Goal: Task Accomplishment & Management: Complete application form

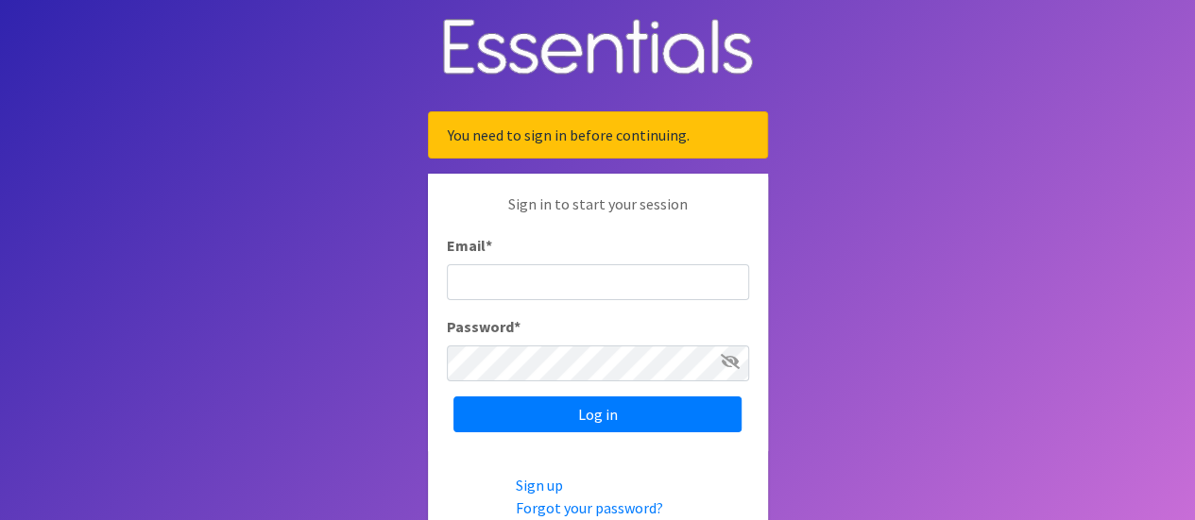
type input "[EMAIL_ADDRESS][DOMAIN_NAME]"
click at [727, 356] on icon at bounding box center [730, 361] width 19 height 15
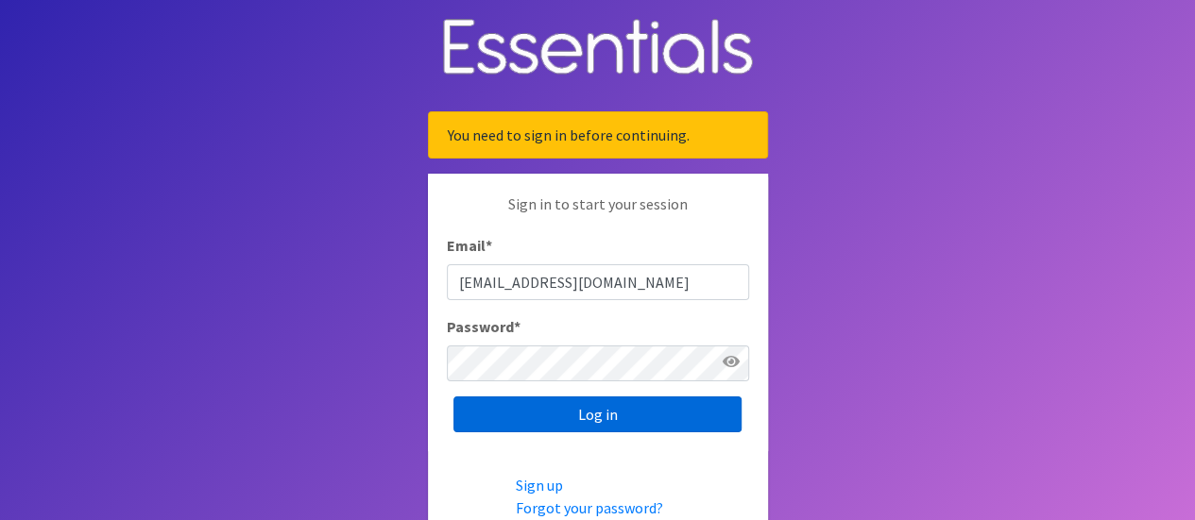
click at [591, 415] on input "Log in" at bounding box center [597, 415] width 288 height 36
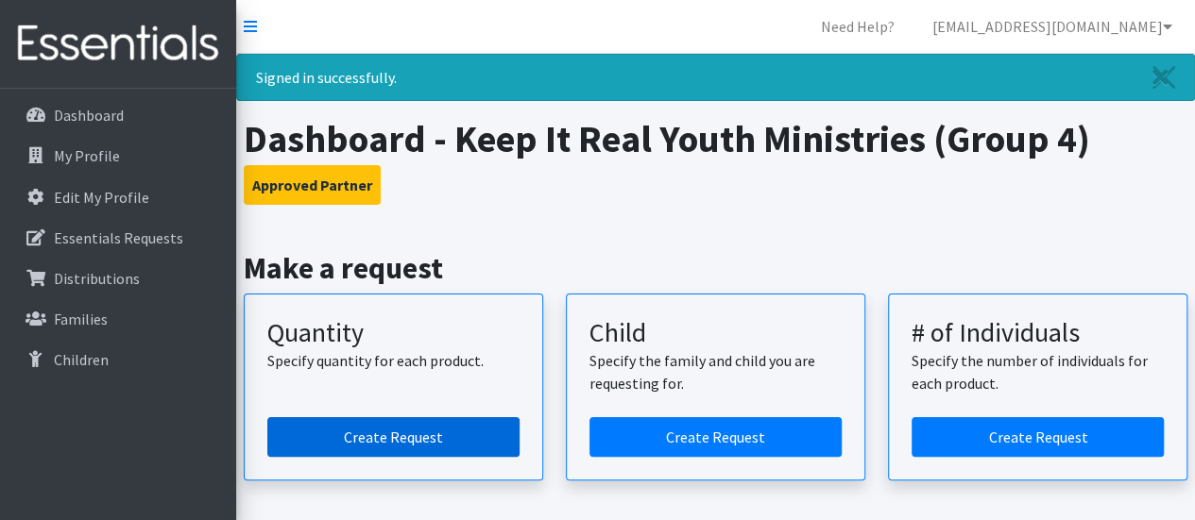
click at [425, 432] on link "Create Request" at bounding box center [393, 437] width 252 height 40
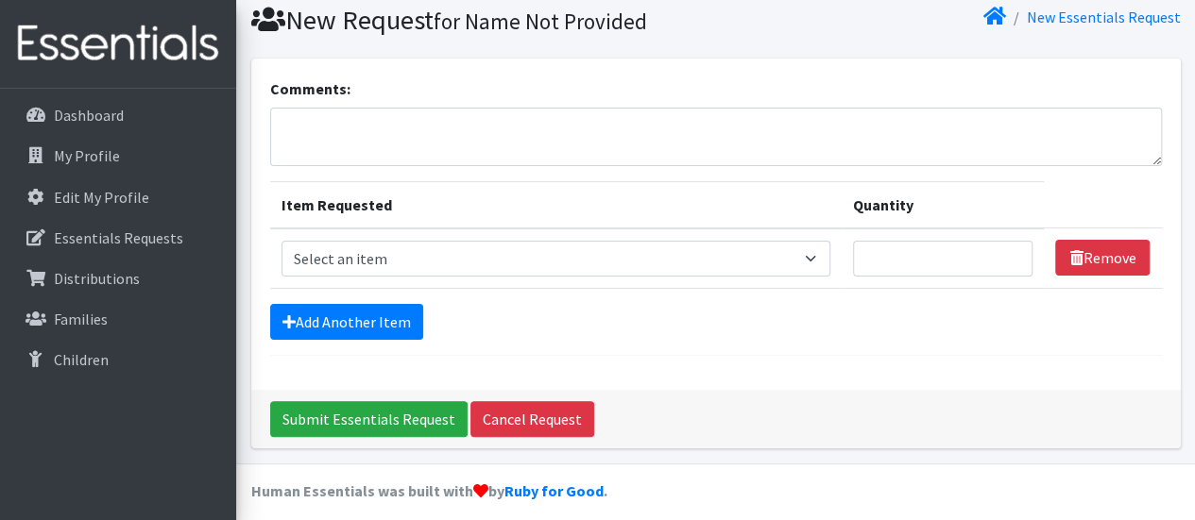
scroll to position [75, 0]
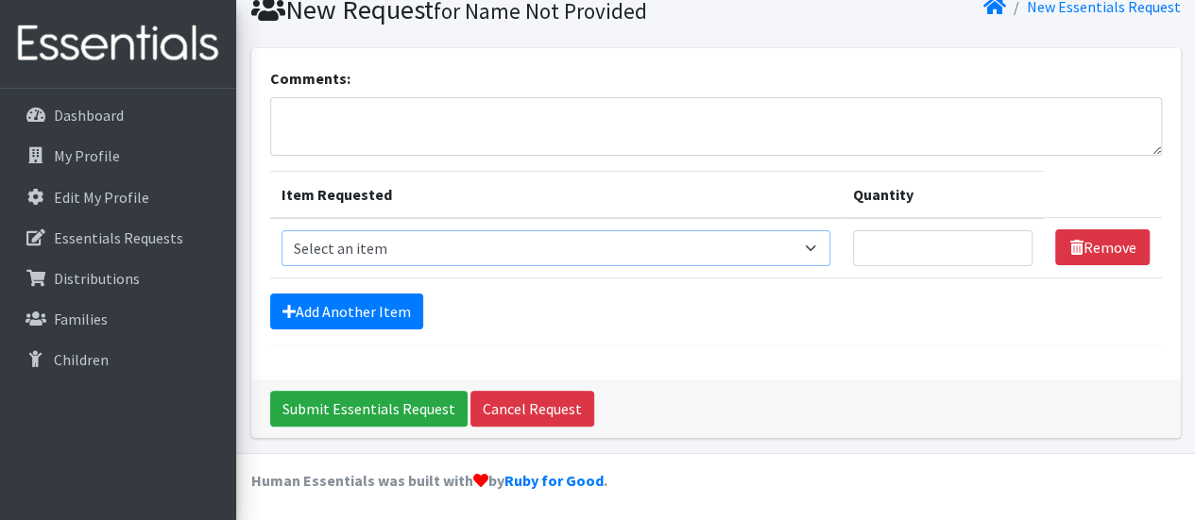
click at [822, 246] on select "Select an item Period Supplies: Mixed Kits (order by bag) Applicator-free tampo…" at bounding box center [555, 248] width 549 height 36
select select "1091"
click at [281, 230] on select "Select an item Period Supplies: Mixed Kits (order by bag) Applicator-free tampo…" at bounding box center [555, 248] width 549 height 36
click at [903, 233] on input "Quantity" at bounding box center [943, 248] width 180 height 36
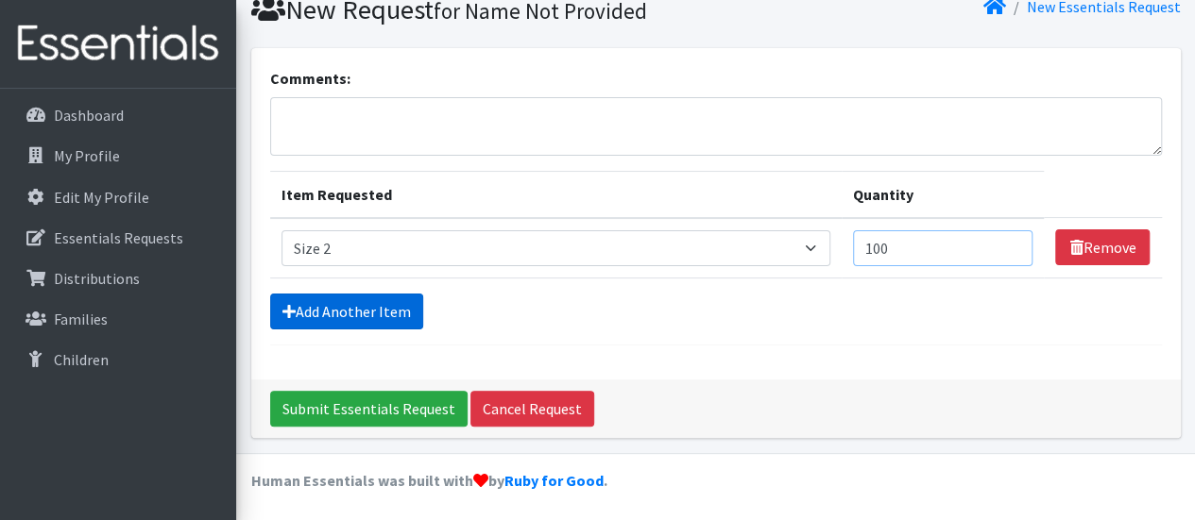
type input "100"
click at [366, 311] on link "Add Another Item" at bounding box center [346, 312] width 153 height 36
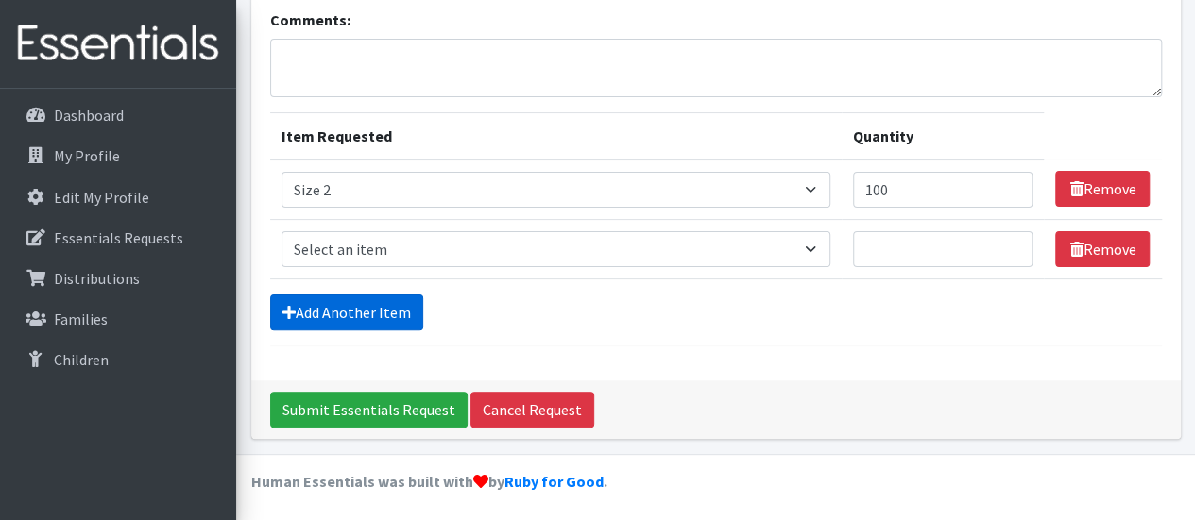
scroll to position [134, 0]
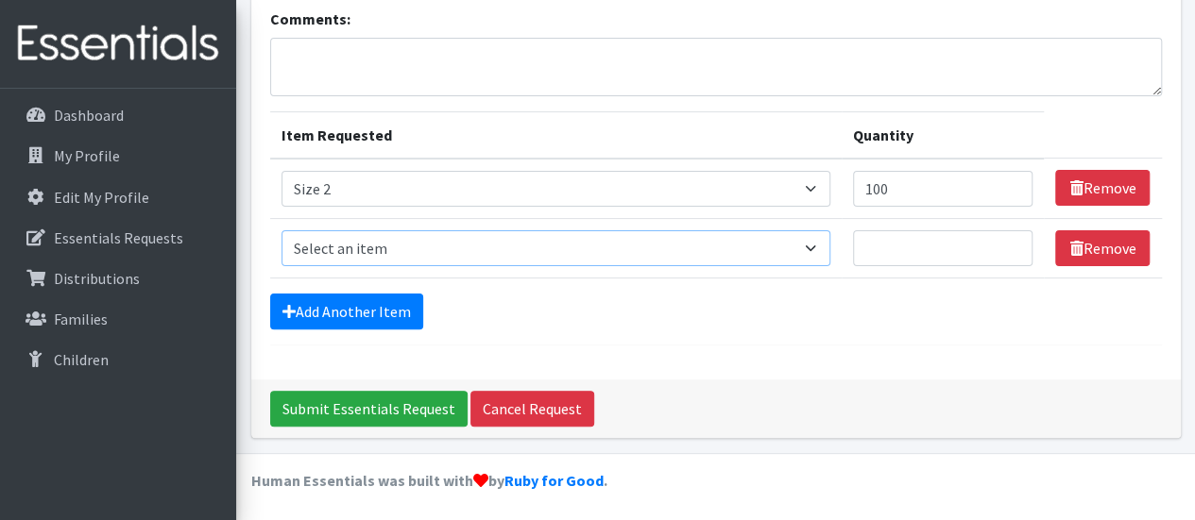
click at [824, 248] on select "Select an item Period Supplies: Mixed Kits (order by bag) Applicator-free tampo…" at bounding box center [555, 248] width 549 height 36
select select "1097"
click at [281, 230] on select "Select an item Period Supplies: Mixed Kits (order by bag) Applicator-free tampo…" at bounding box center [555, 248] width 549 height 36
click at [909, 235] on input "Quantity" at bounding box center [943, 248] width 180 height 36
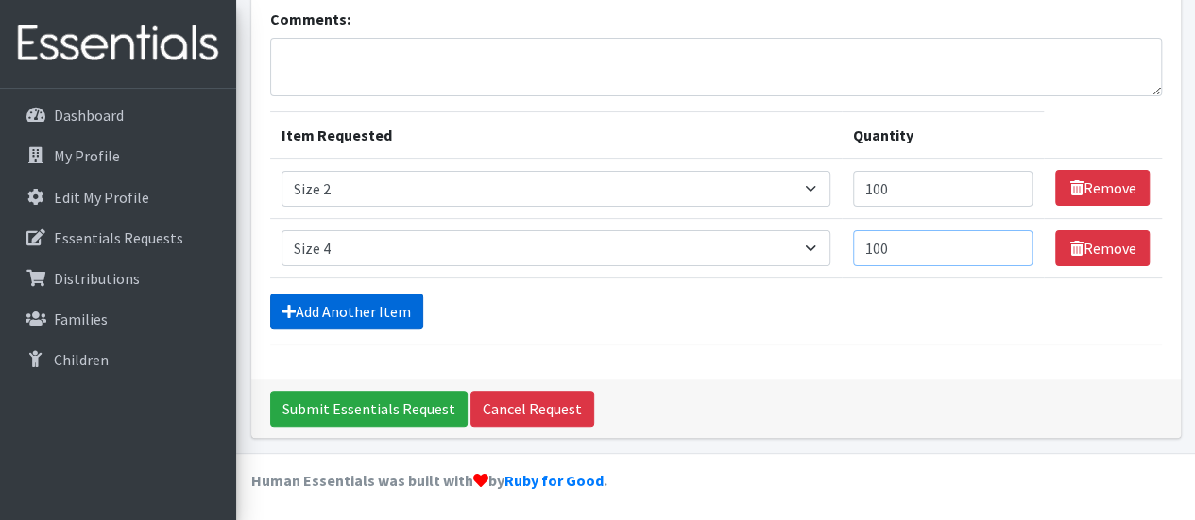
type input "100"
click at [384, 312] on link "Add Another Item" at bounding box center [346, 312] width 153 height 36
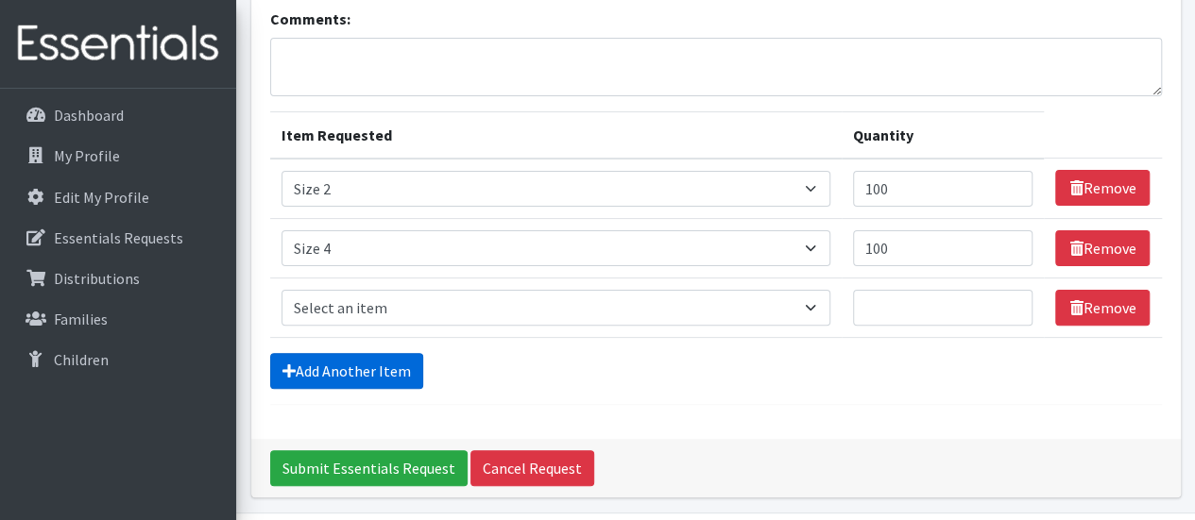
scroll to position [193, 0]
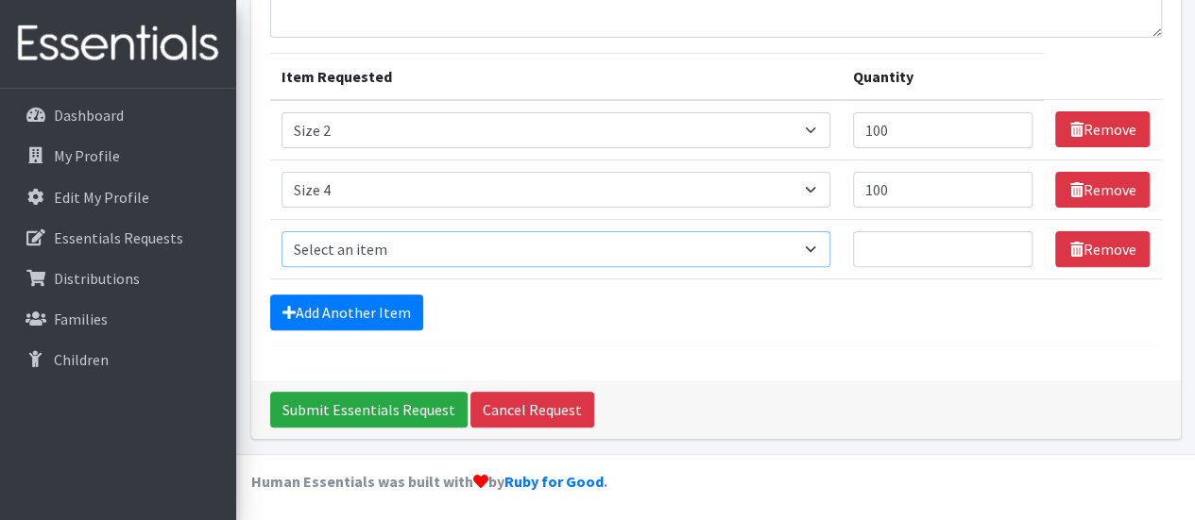
click at [816, 252] on select "Select an item Period Supplies: Mixed Kits (order by bag) Applicator-free tampo…" at bounding box center [555, 249] width 549 height 36
select select "1098"
click at [281, 231] on select "Select an item Period Supplies: Mixed Kits (order by bag) Applicator-free tampo…" at bounding box center [555, 249] width 549 height 36
click at [875, 245] on input "Quantity" at bounding box center [943, 249] width 180 height 36
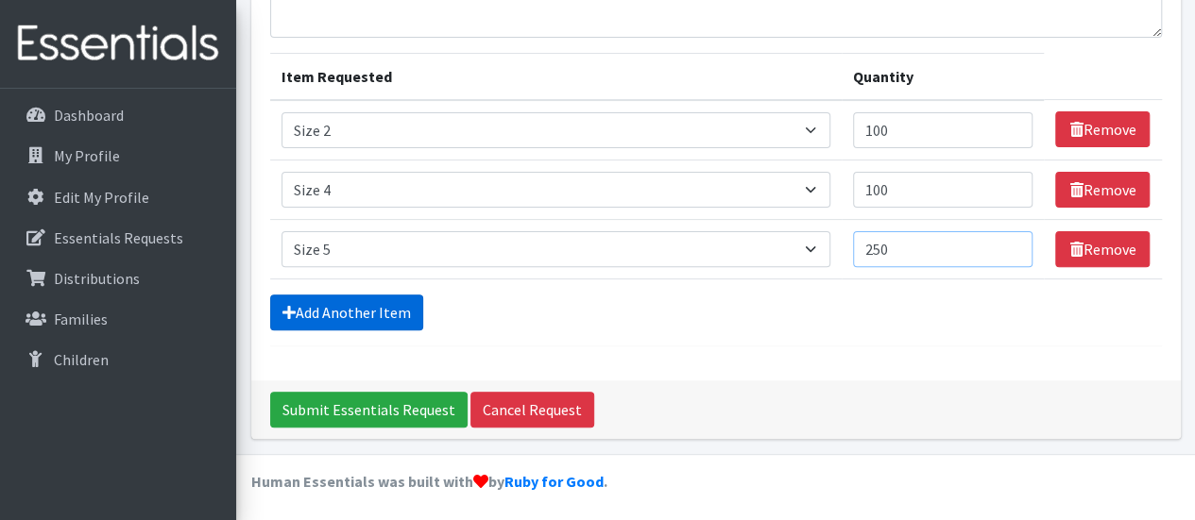
type input "250"
click at [357, 305] on link "Add Another Item" at bounding box center [346, 313] width 153 height 36
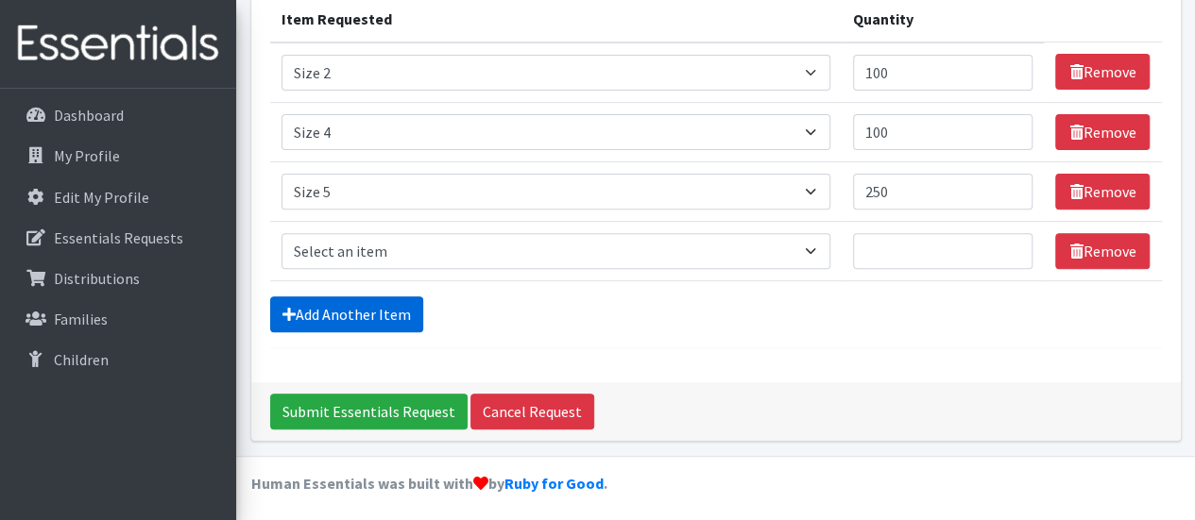
scroll to position [252, 0]
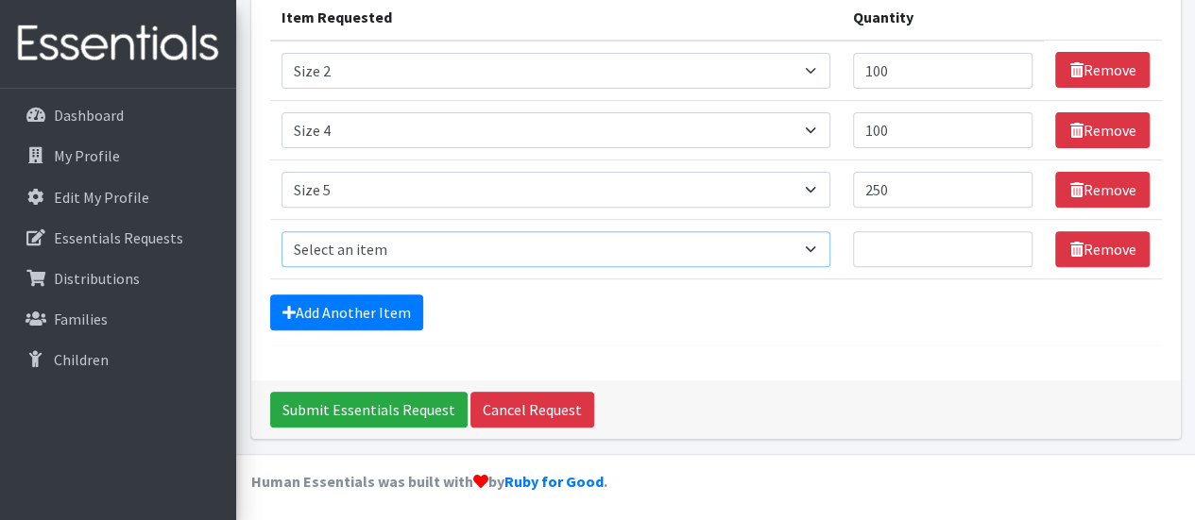
click at [822, 243] on select "Select an item Period Supplies: Mixed Kits (order by bag) Applicator-free tampo…" at bounding box center [555, 249] width 549 height 36
select select "1100"
click at [281, 231] on select "Select an item Period Supplies: Mixed Kits (order by bag) Applicator-free tampo…" at bounding box center [555, 249] width 549 height 36
click at [873, 246] on input "Quantity" at bounding box center [943, 249] width 180 height 36
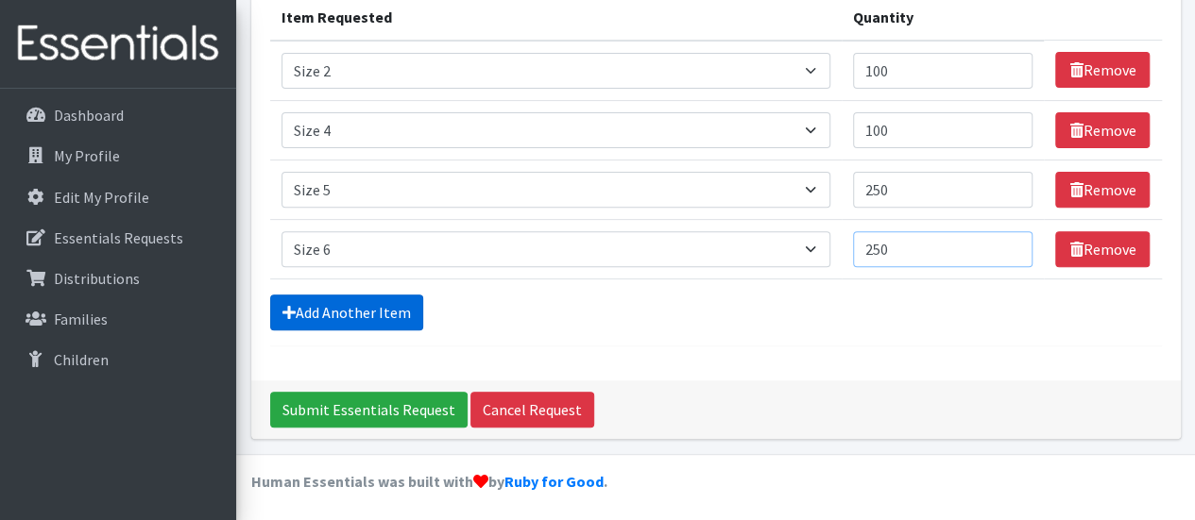
type input "250"
click at [363, 311] on link "Add Another Item" at bounding box center [346, 313] width 153 height 36
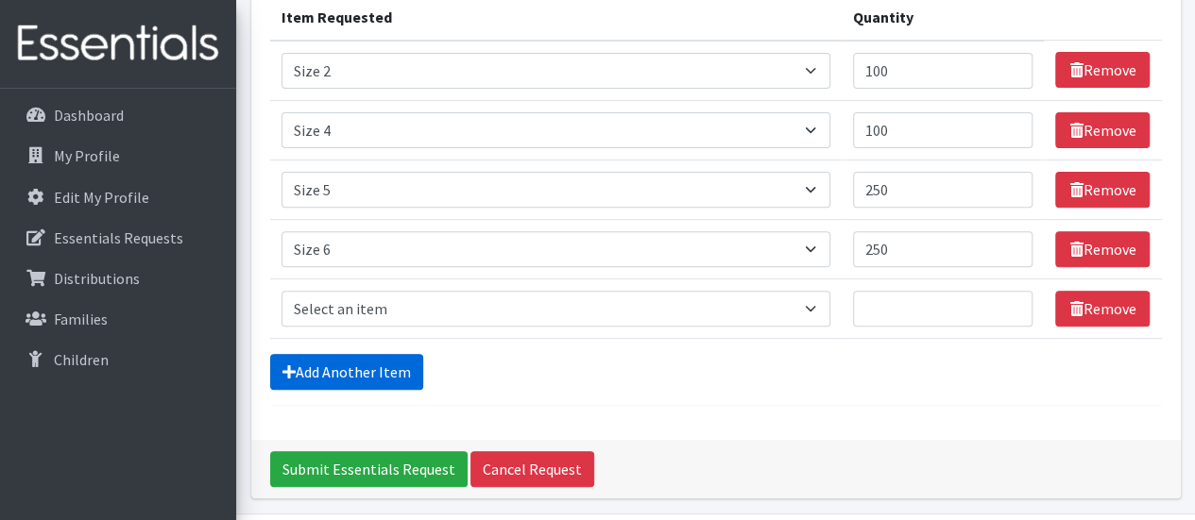
scroll to position [312, 0]
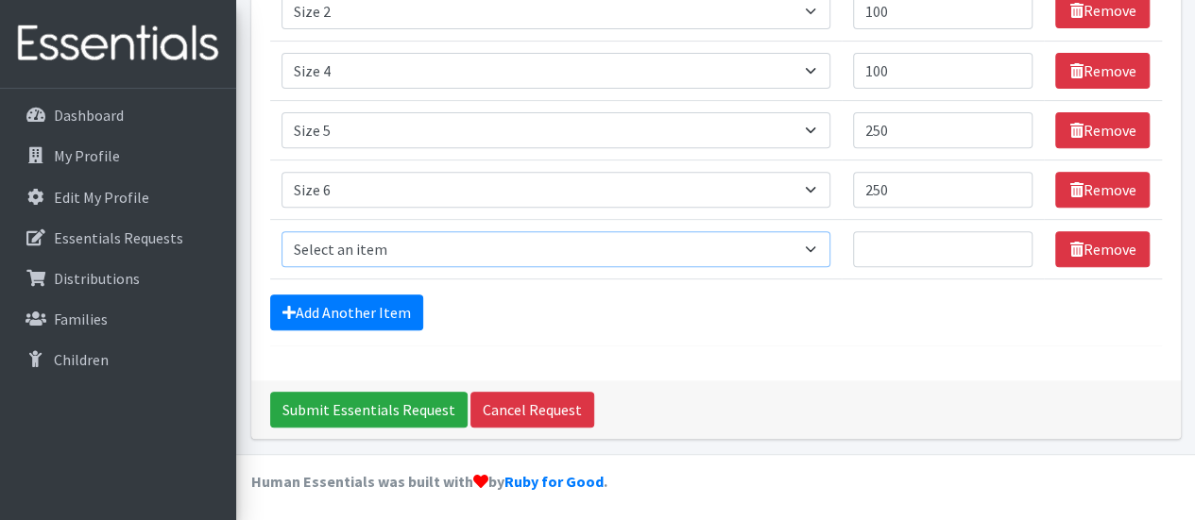
click at [822, 246] on select "Select an item Period Supplies: Mixed Kits (order by bag) Applicator-free tampo…" at bounding box center [555, 249] width 549 height 36
select select "8796"
click at [281, 231] on select "Select an item Period Supplies: Mixed Kits (order by bag) Applicator-free tampo…" at bounding box center [555, 249] width 549 height 36
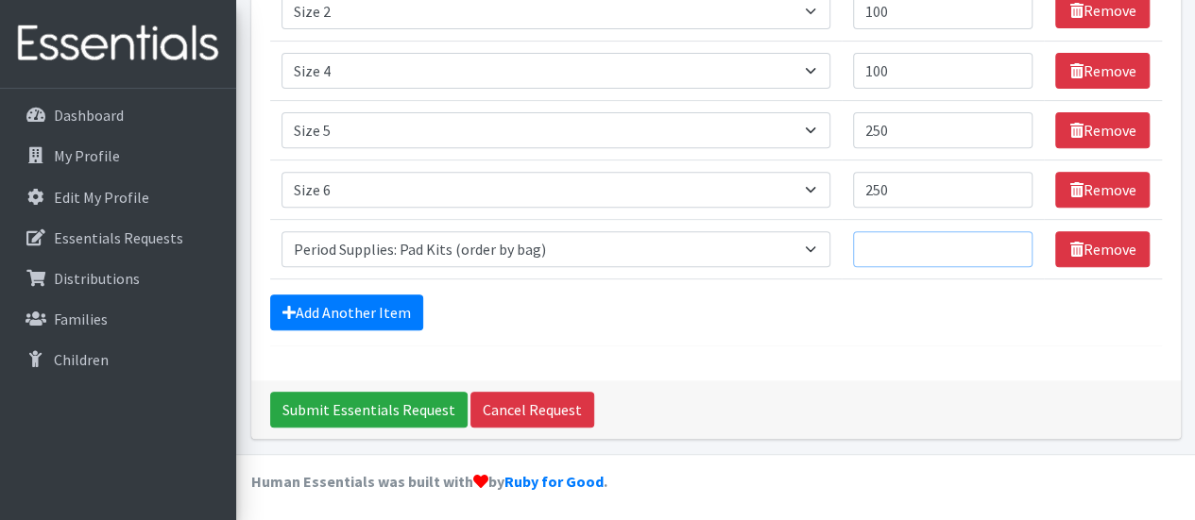
click at [897, 239] on input "Quantity" at bounding box center [943, 249] width 180 height 36
type input "1"
click at [366, 302] on link "Add Another Item" at bounding box center [346, 313] width 153 height 36
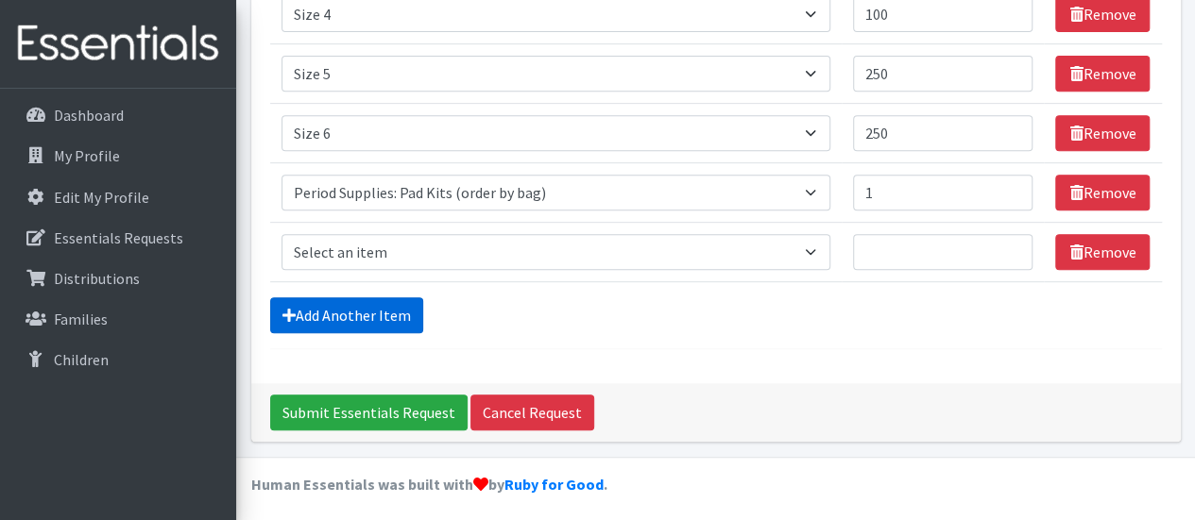
scroll to position [370, 0]
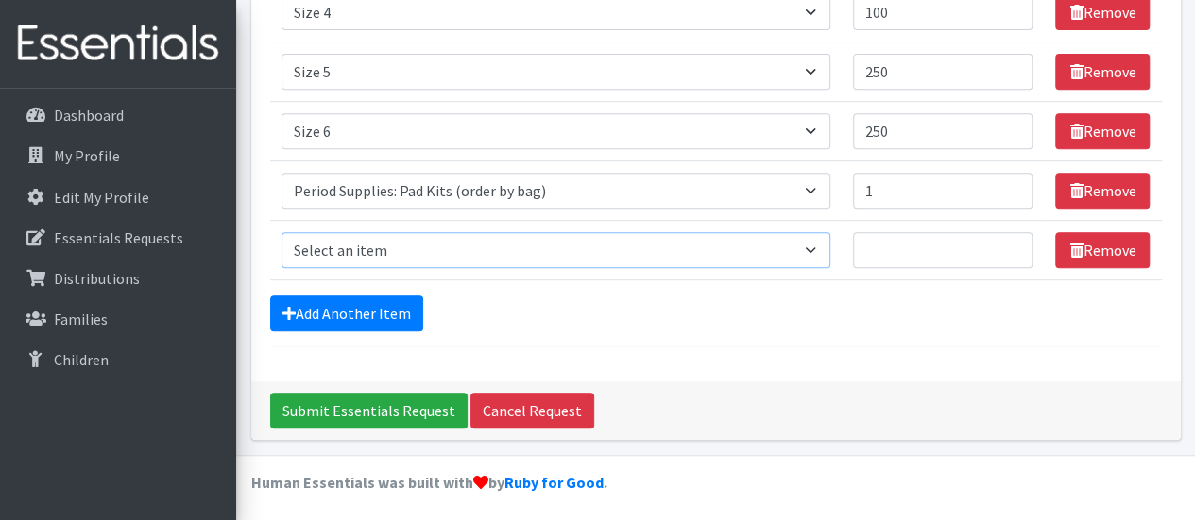
click at [818, 243] on select "Select an item Period Supplies: Mixed Kits (order by bag) Applicator-free tampo…" at bounding box center [555, 250] width 549 height 36
select select "1093"
click at [281, 232] on select "Select an item Period Supplies: Mixed Kits (order by bag) Applicator-free tampo…" at bounding box center [555, 250] width 549 height 36
click at [873, 243] on input "Quantity" at bounding box center [943, 250] width 180 height 36
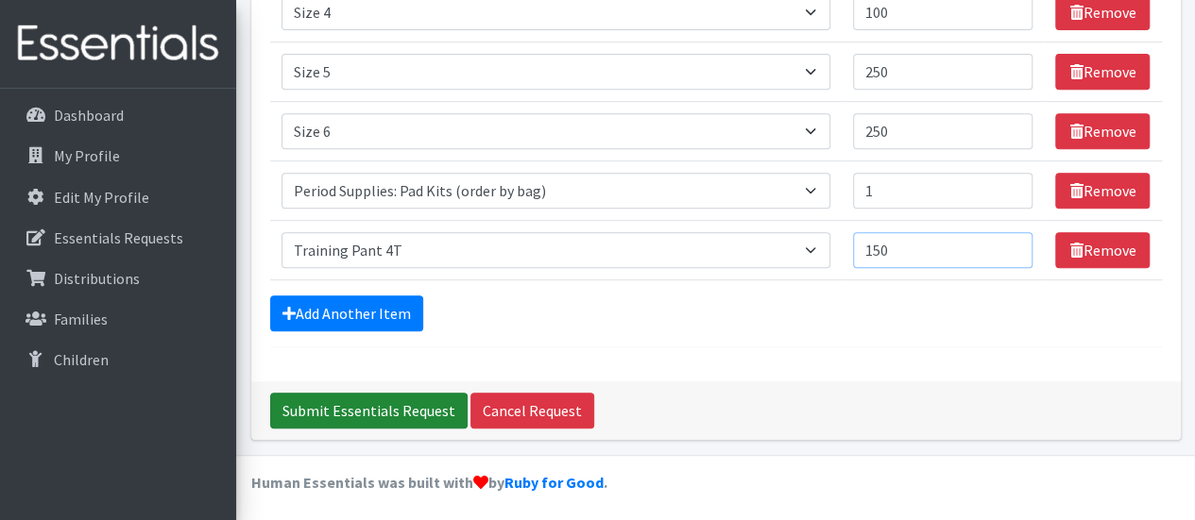
type input "150"
click at [342, 403] on input "Submit Essentials Request" at bounding box center [368, 411] width 197 height 36
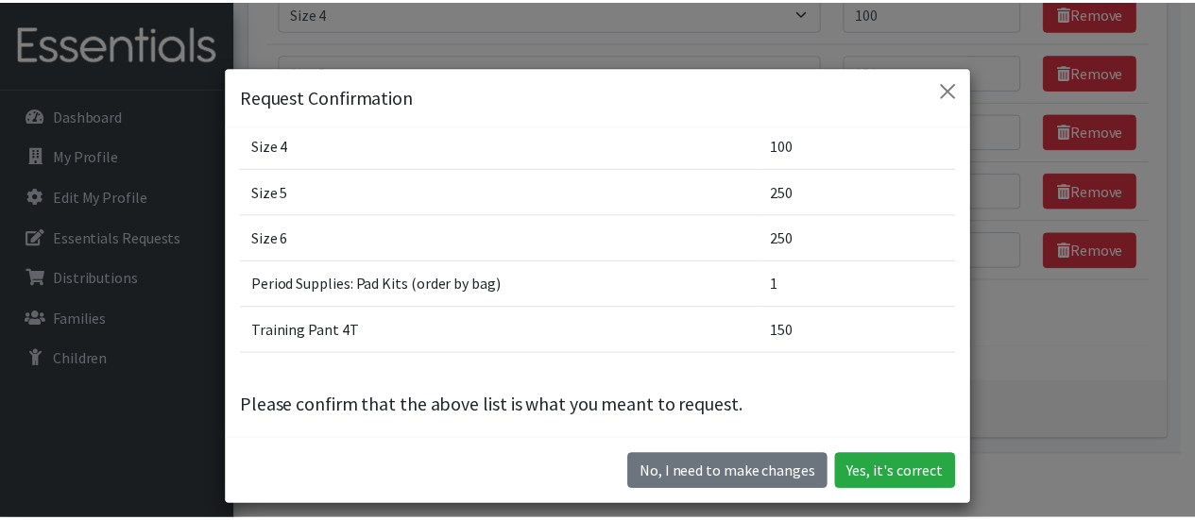
scroll to position [123, 0]
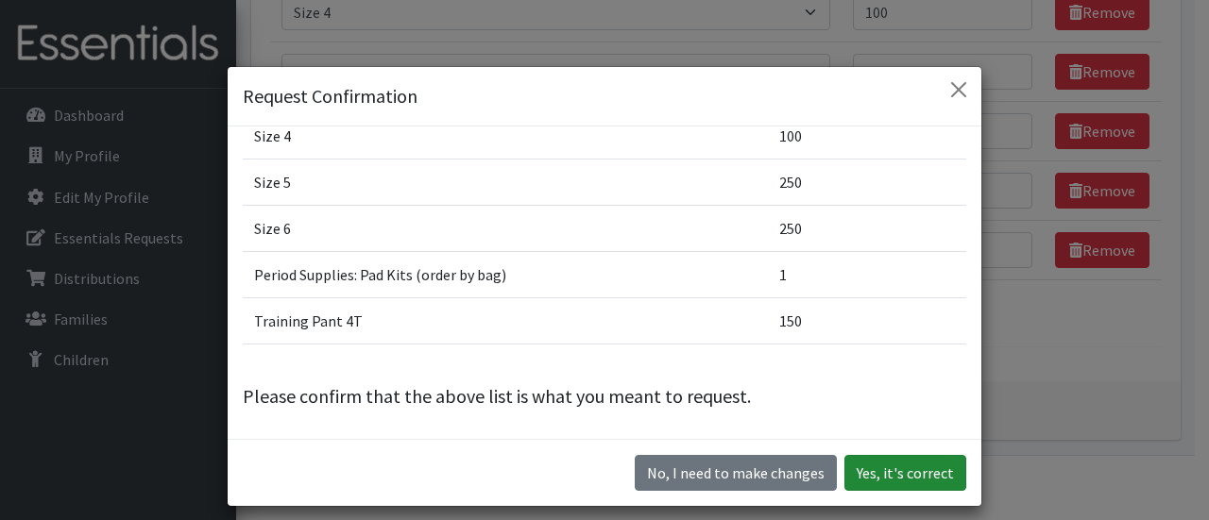
click at [881, 470] on button "Yes, it's correct" at bounding box center [905, 473] width 122 height 36
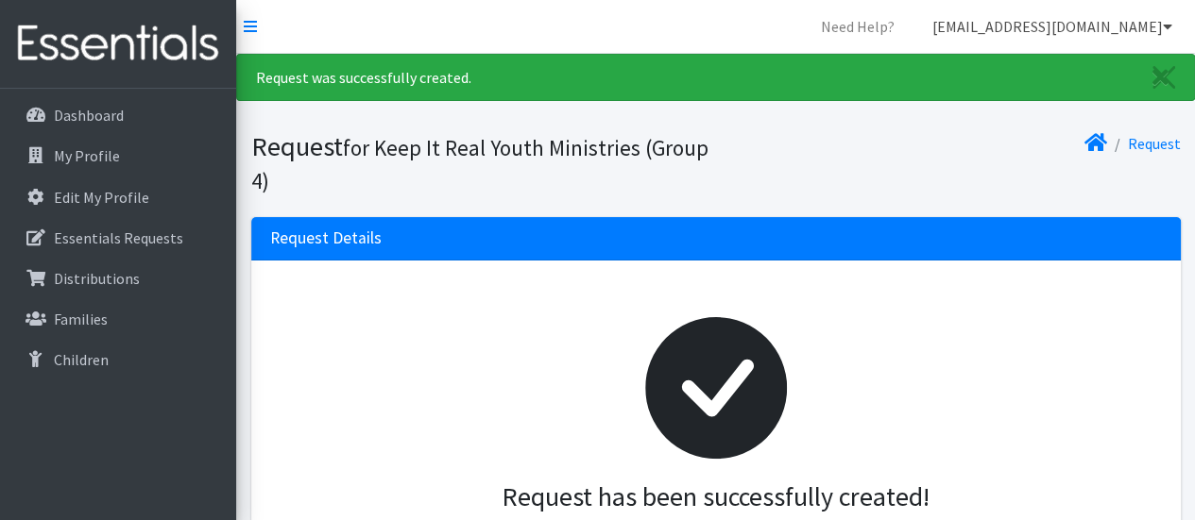
click at [1165, 24] on icon at bounding box center [1167, 26] width 9 height 15
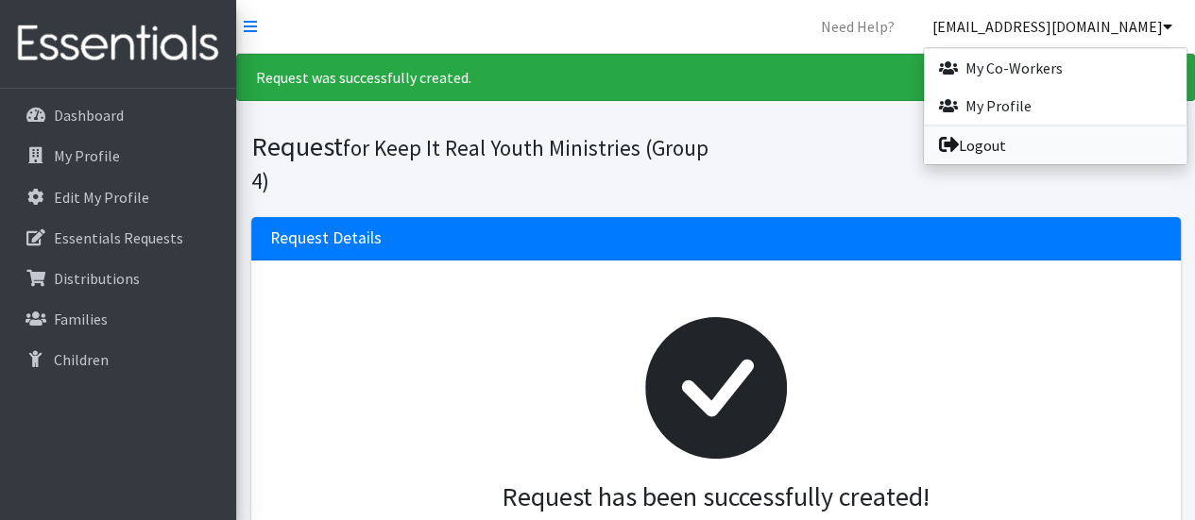
click at [984, 148] on link "Logout" at bounding box center [1055, 146] width 263 height 38
